Goal: Task Accomplishment & Management: Complete application form

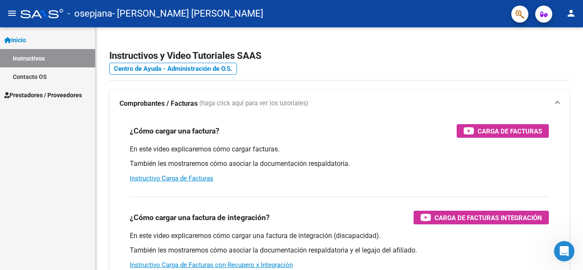
click at [51, 92] on span "Prestadores / Proveedores" at bounding box center [43, 94] width 78 height 9
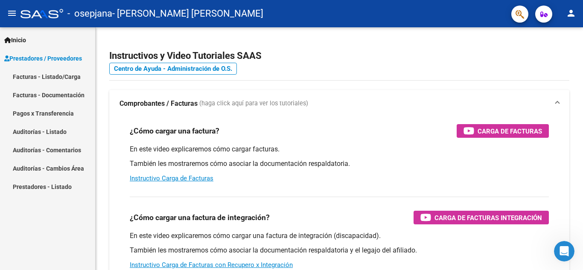
click at [70, 81] on link "Facturas - Listado/Carga" at bounding box center [47, 76] width 95 height 18
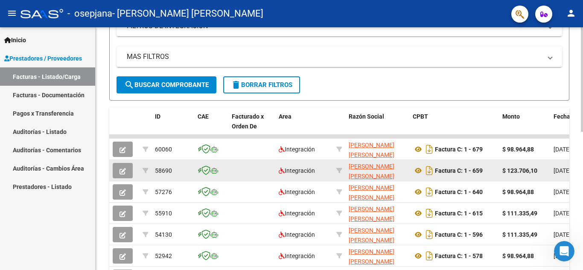
scroll to position [181, 0]
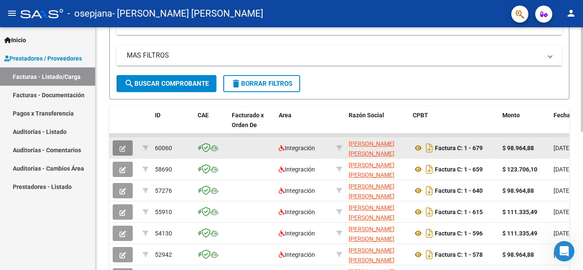
click at [120, 151] on icon "button" at bounding box center [122, 148] width 6 height 6
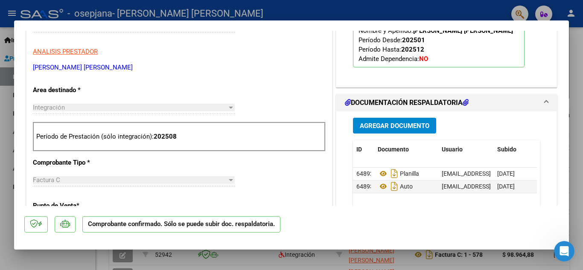
scroll to position [299, 0]
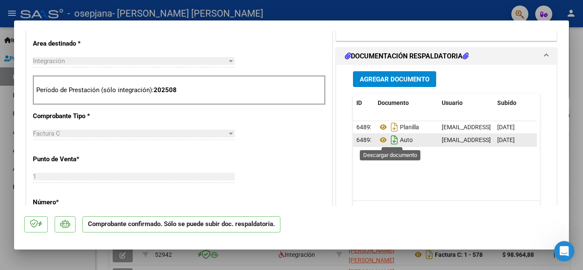
click at [389, 139] on icon "Descargar documento" at bounding box center [394, 140] width 11 height 14
click at [6, 145] on div at bounding box center [291, 135] width 583 height 270
type input "$ 0,00"
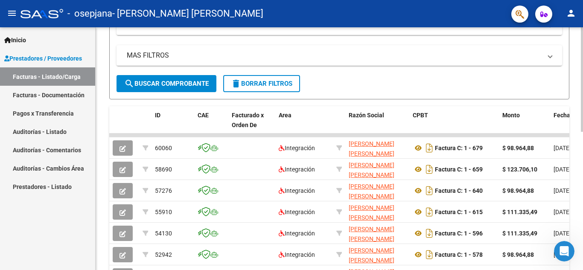
scroll to position [0, 0]
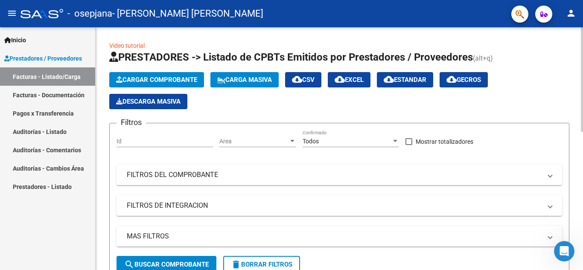
click at [192, 78] on span "Cargar Comprobante" at bounding box center [156, 80] width 81 height 8
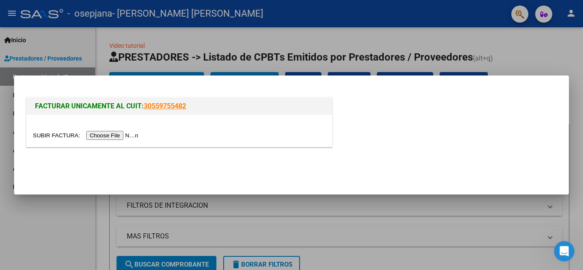
click at [122, 131] on input "file" at bounding box center [87, 135] width 108 height 9
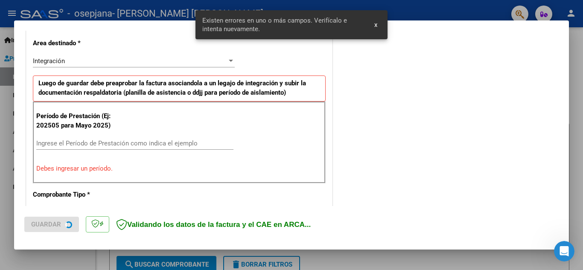
scroll to position [226, 0]
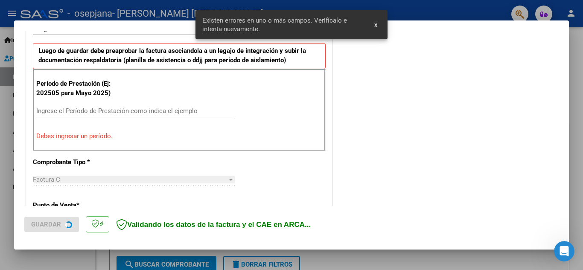
click at [185, 117] on div "Ingrese el Período de Prestación como indica el ejemplo" at bounding box center [134, 110] width 197 height 13
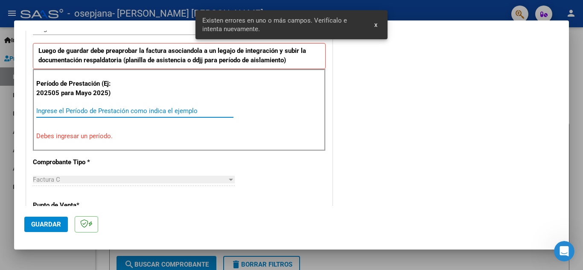
click at [187, 110] on input "Ingrese el Período de Prestación como indica el ejemplo" at bounding box center [134, 111] width 197 height 8
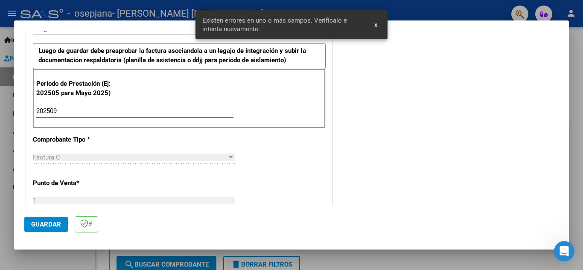
type input "202509"
click at [61, 222] on button "Guardar" at bounding box center [45, 224] width 43 height 15
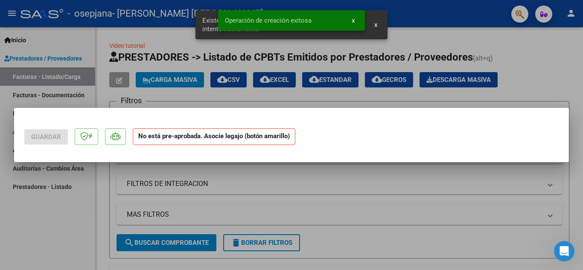
scroll to position [0, 0]
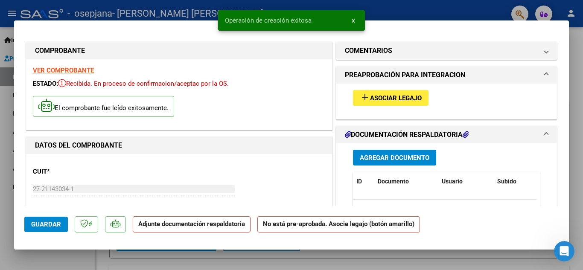
click at [409, 94] on span "Asociar Legajo" at bounding box center [396, 98] width 52 height 8
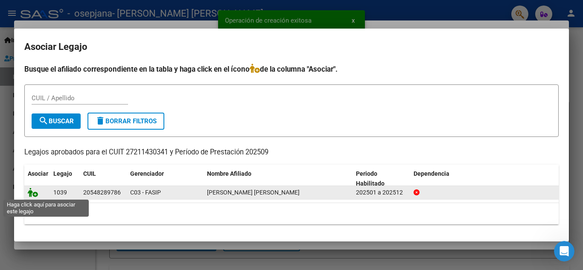
click at [32, 192] on icon at bounding box center [33, 192] width 10 height 9
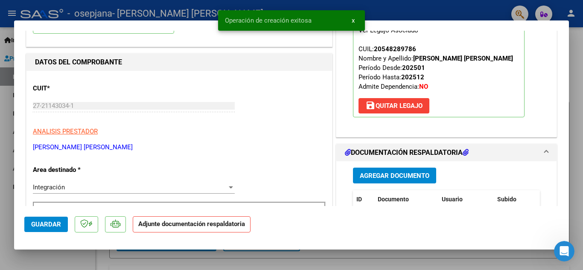
scroll to position [85, 0]
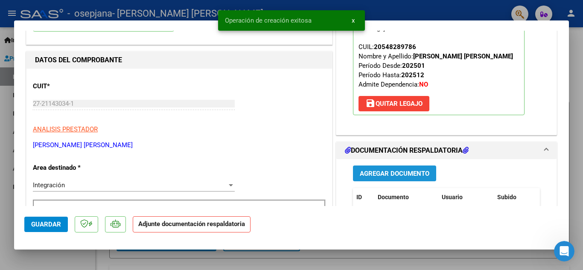
click at [389, 172] on span "Agregar Documento" at bounding box center [395, 174] width 70 height 8
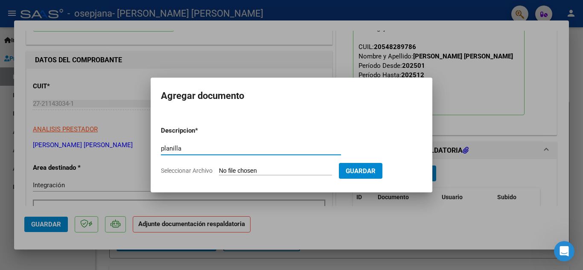
type input "planilla"
click at [251, 171] on input "Seleccionar Archivo" at bounding box center [275, 171] width 113 height 8
type input "C:\fakepath\Page 7.jpg"
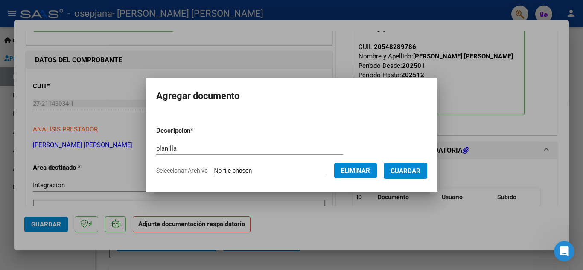
click at [410, 170] on span "Guardar" at bounding box center [405, 171] width 30 height 8
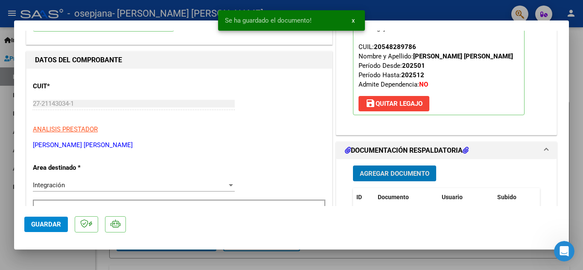
click at [403, 168] on button "Agregar Documento" at bounding box center [394, 173] width 83 height 16
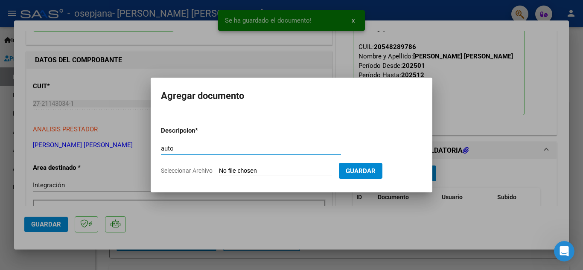
type input "auto"
click at [277, 168] on input "Seleccionar Archivo" at bounding box center [275, 171] width 113 height 8
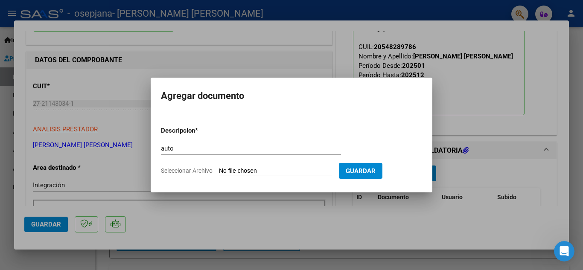
type input "C:\fakepath\27211430341-FACTURA_C-1-679-ANEXO-AUTO.png"
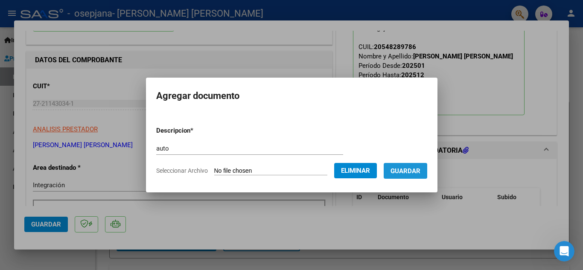
click at [420, 169] on span "Guardar" at bounding box center [405, 171] width 30 height 8
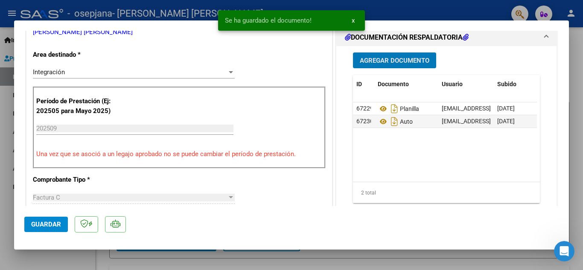
scroll to position [213, 0]
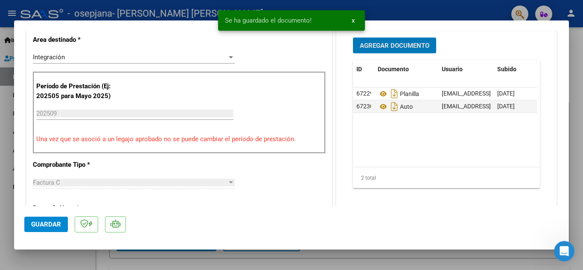
click at [52, 220] on span "Guardar" at bounding box center [46, 224] width 30 height 8
click at [0, 184] on div at bounding box center [291, 135] width 583 height 270
type input "$ 0,00"
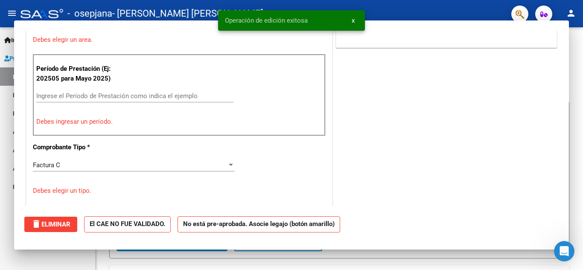
scroll to position [177, 0]
